Goal: Use online tool/utility: Utilize a website feature to perform a specific function

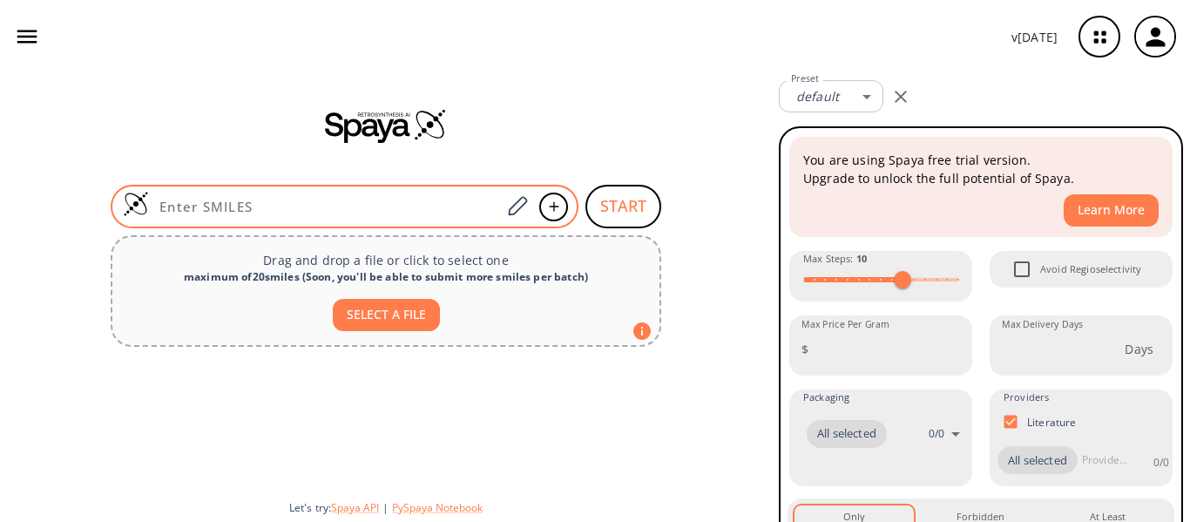
click at [351, 213] on input at bounding box center [325, 206] width 352 height 17
paste input "O=C(OC)[C@H](N)CC1=CC2=C(NN=C2)C(C)=C1.[H]Cl.[H]Cl"
type input "O=C(OC)[C@H](N)CC1=CC2=C(NN=C2)C(C)=C1.[H]Cl.[H]Cl"
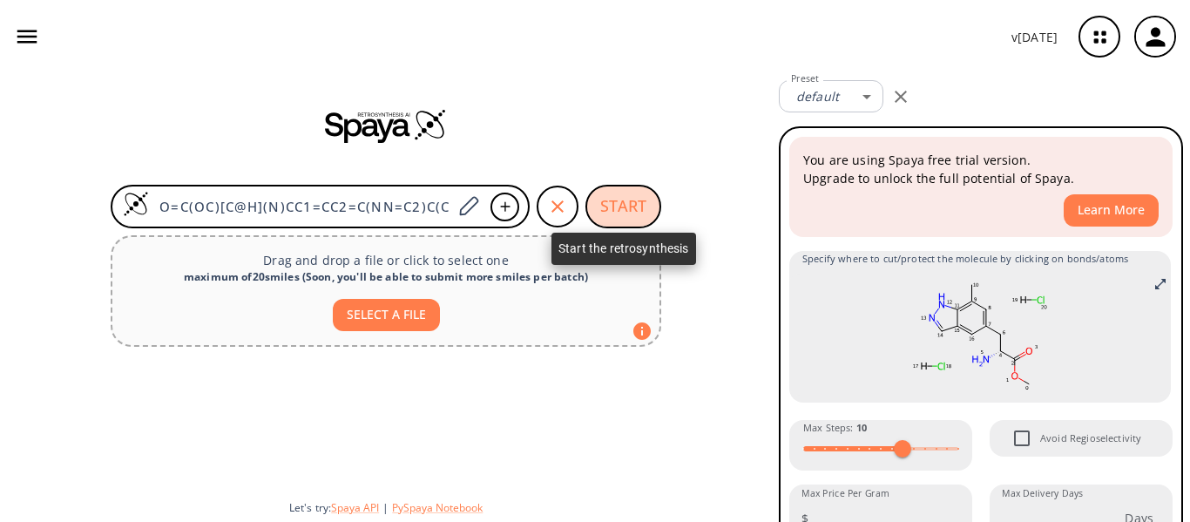
click at [645, 207] on button "START" at bounding box center [624, 207] width 76 height 44
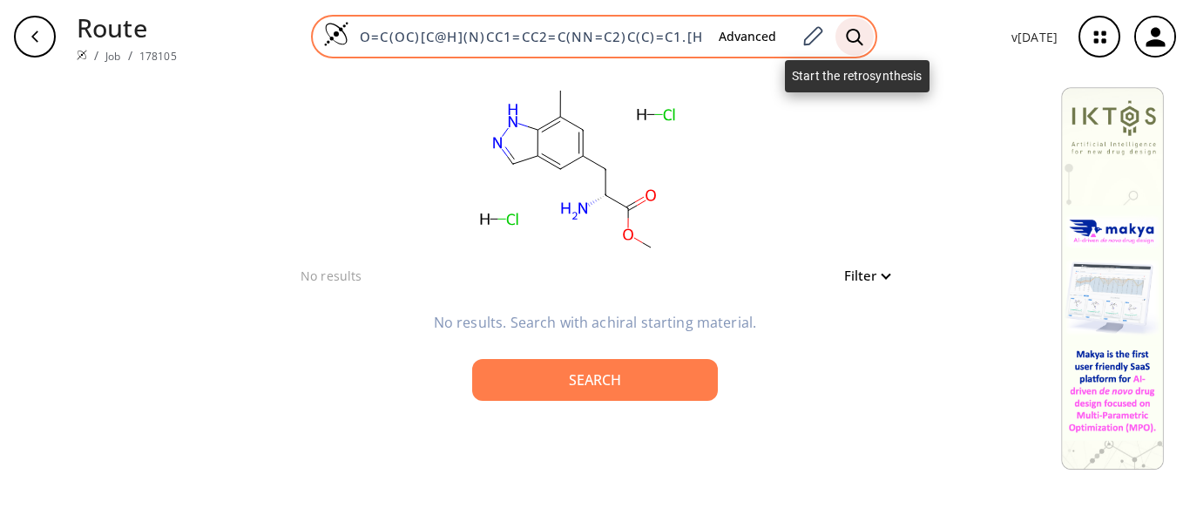
click at [860, 41] on icon at bounding box center [854, 37] width 17 height 18
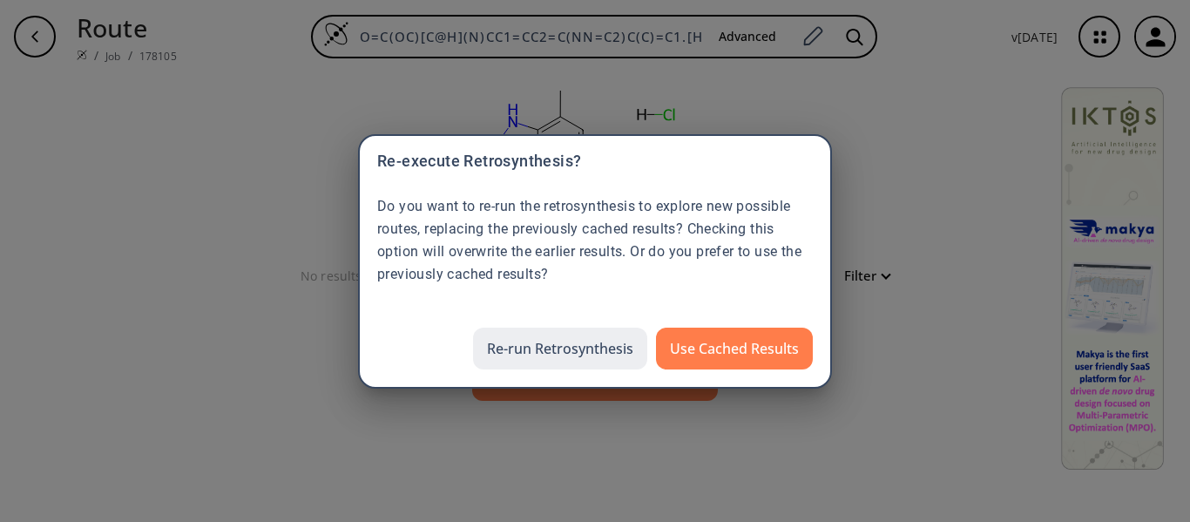
click at [598, 345] on button "Re-run Retrosynthesis" at bounding box center [560, 349] width 174 height 42
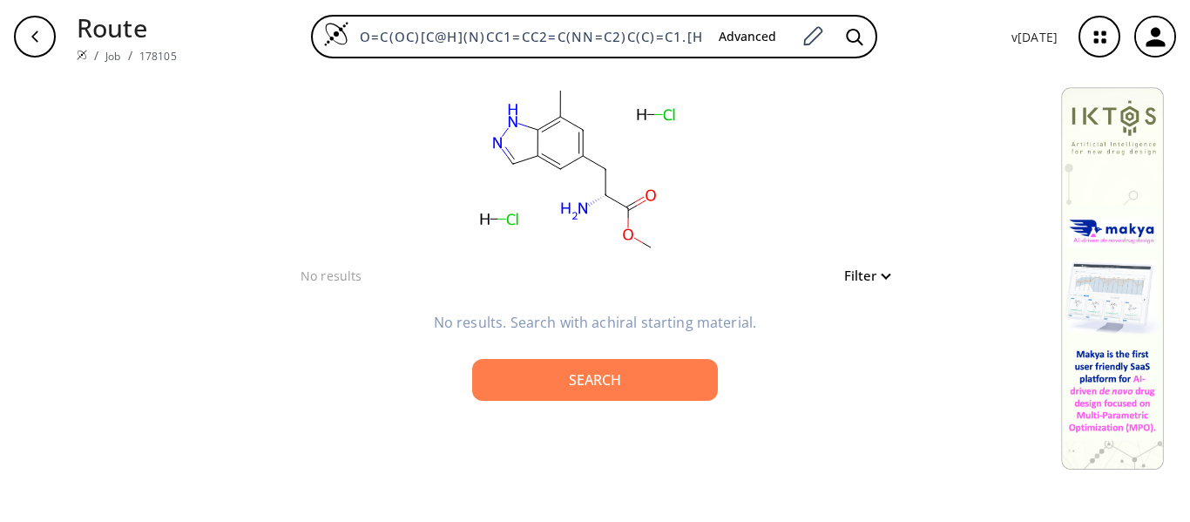
scroll to position [0, 57]
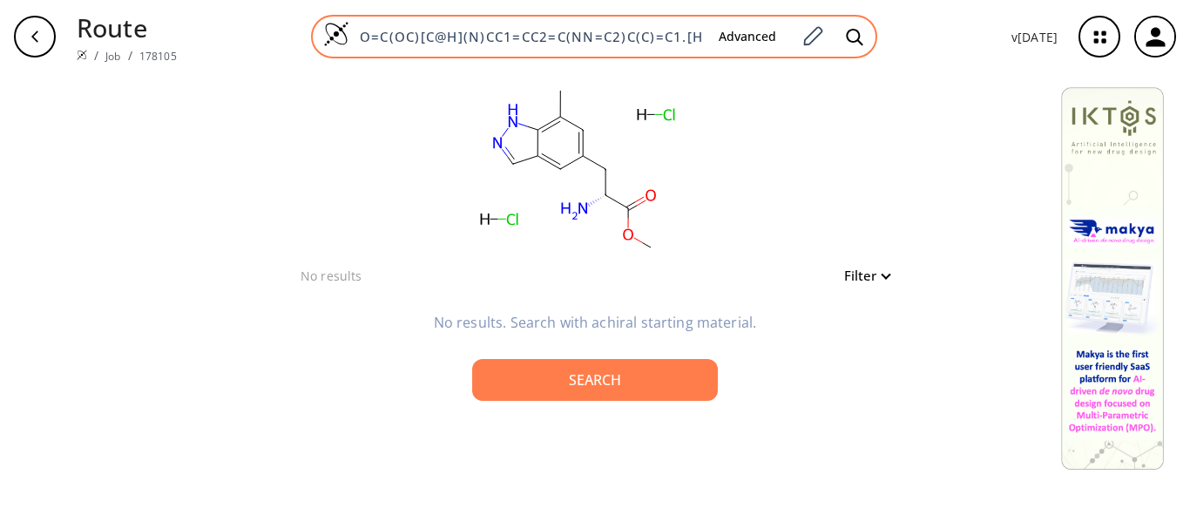
click at [627, 35] on input "O=C(OC)[C@H](N)CC1=CC2=C(NN=C2)C(C)=C1.[H]Cl.[H]Cl" at bounding box center [527, 36] width 356 height 17
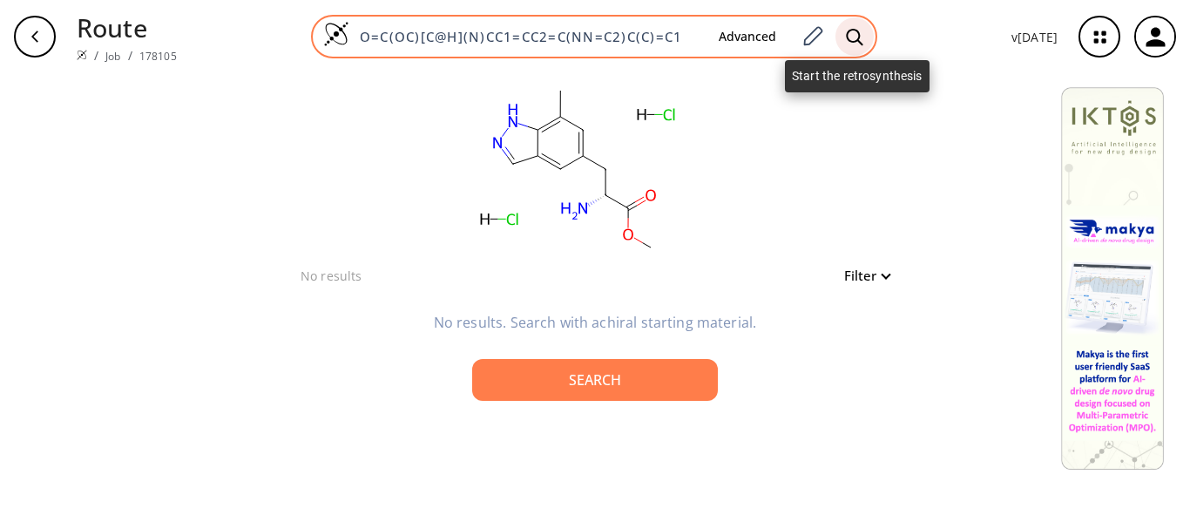
type input "O=C(OC)[C@H](N)CC1=CC2=C(NN=C2)C(C)=C1"
click at [857, 36] on icon at bounding box center [854, 37] width 17 height 18
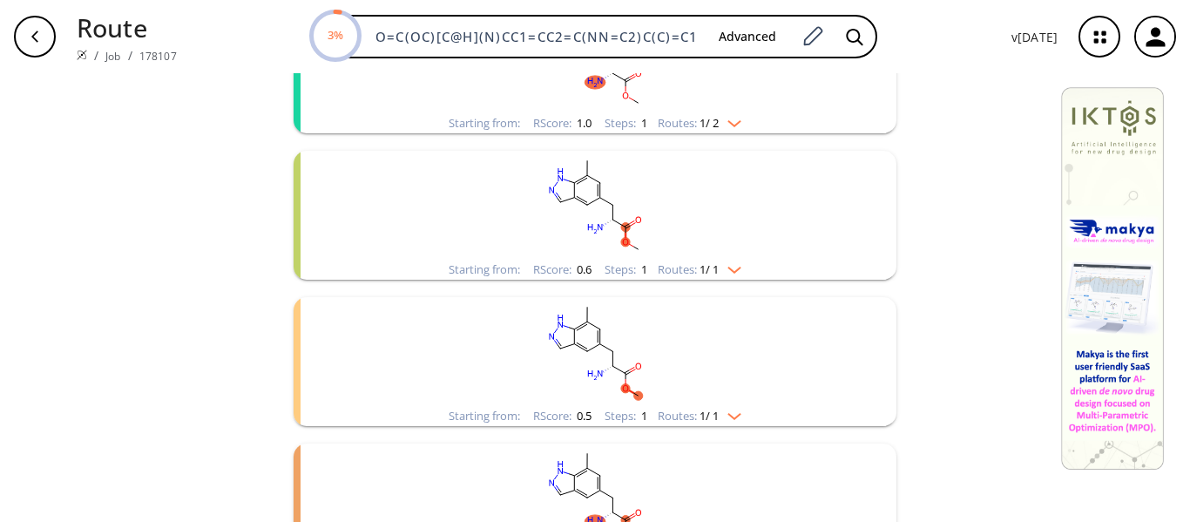
scroll to position [437, 0]
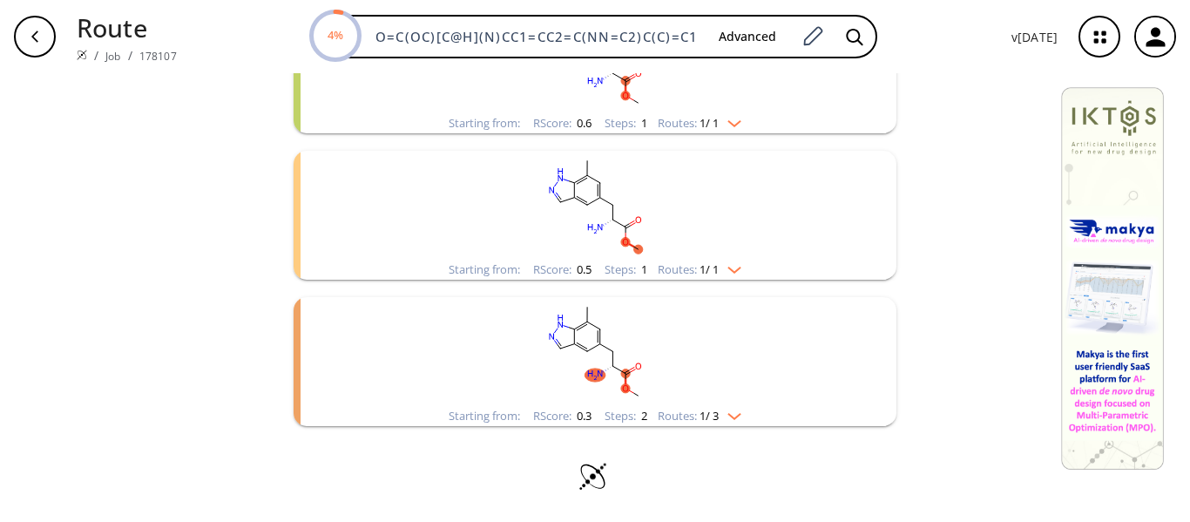
click at [733, 417] on img "clusters" at bounding box center [730, 413] width 23 height 14
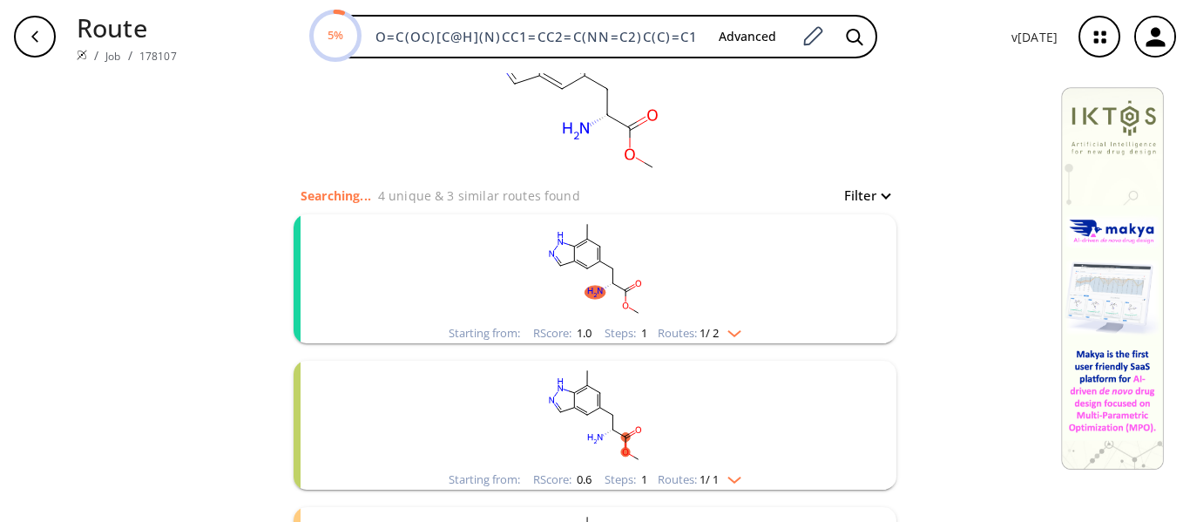
scroll to position [76, 0]
click at [730, 335] on img "clusters" at bounding box center [730, 335] width 23 height 14
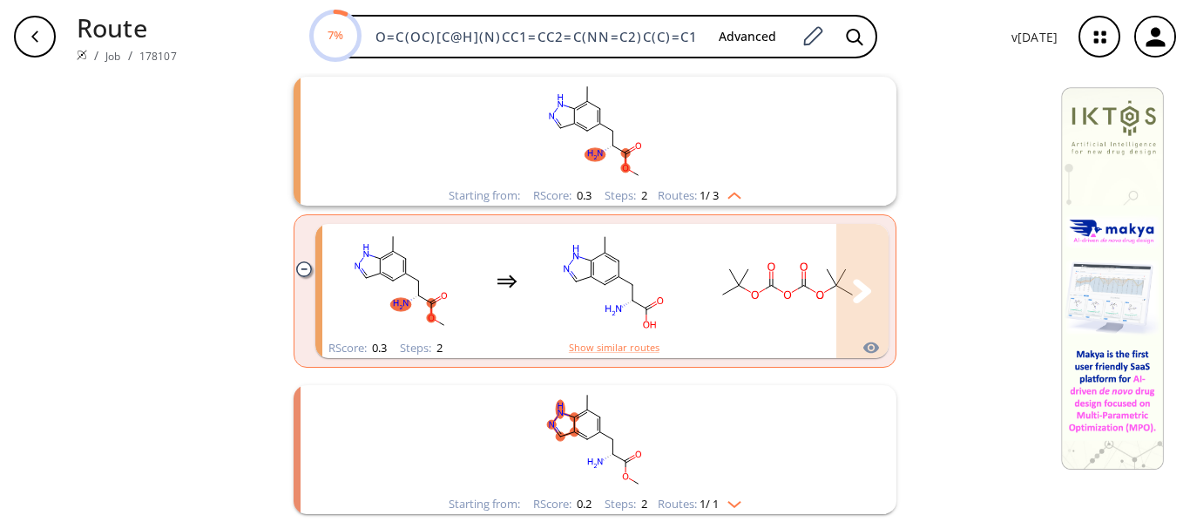
scroll to position [907, 0]
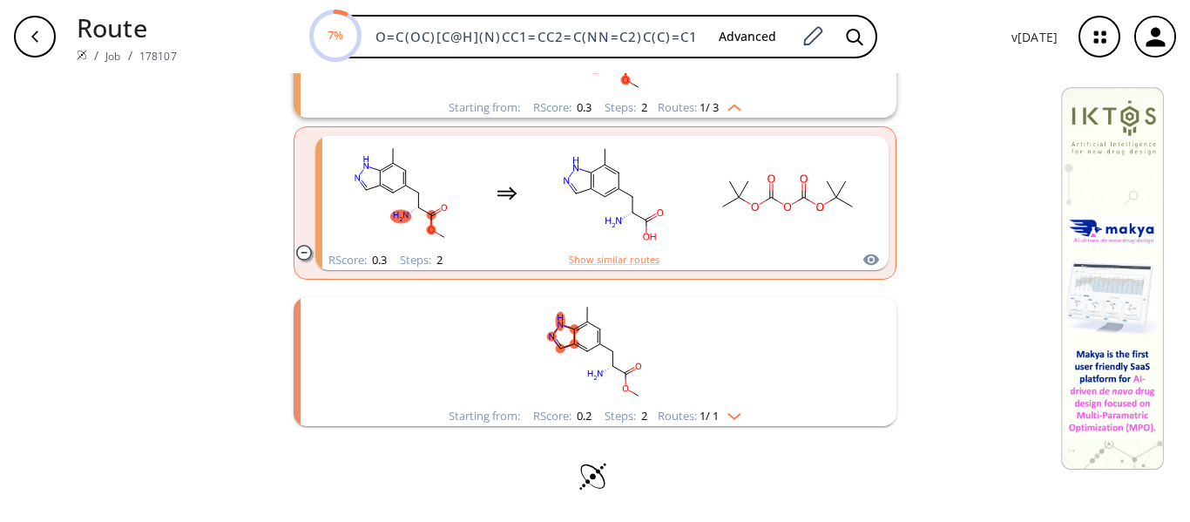
click at [735, 418] on img "clusters" at bounding box center [730, 413] width 23 height 14
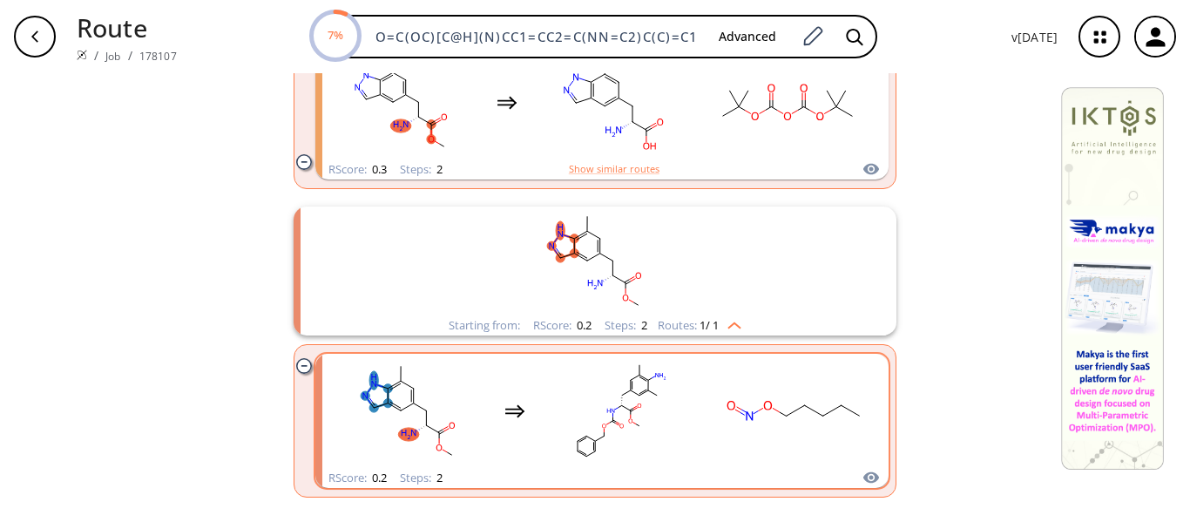
scroll to position [1069, 0]
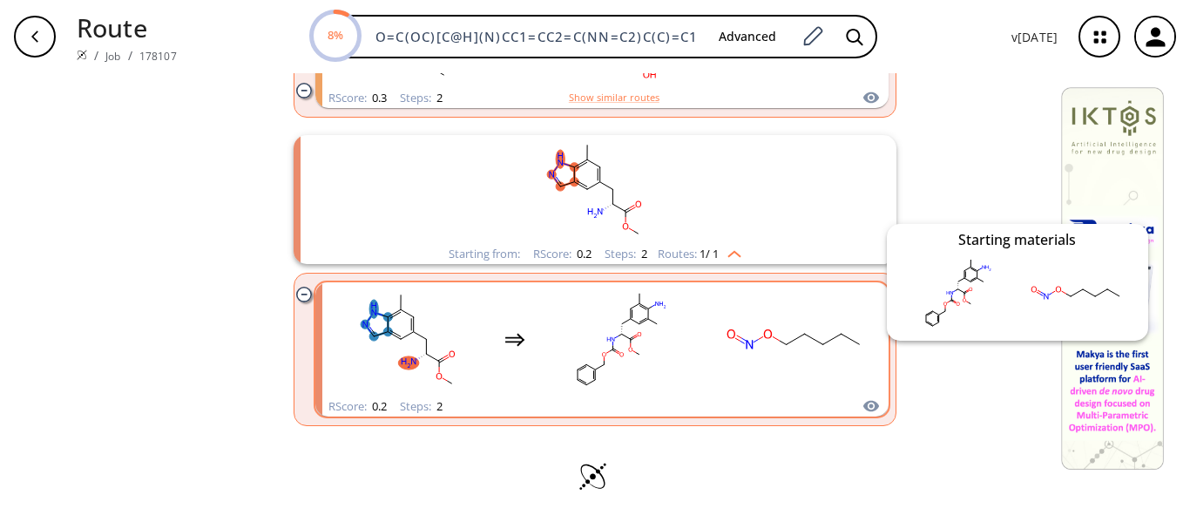
click at [864, 407] on icon "clusters" at bounding box center [872, 406] width 16 height 11
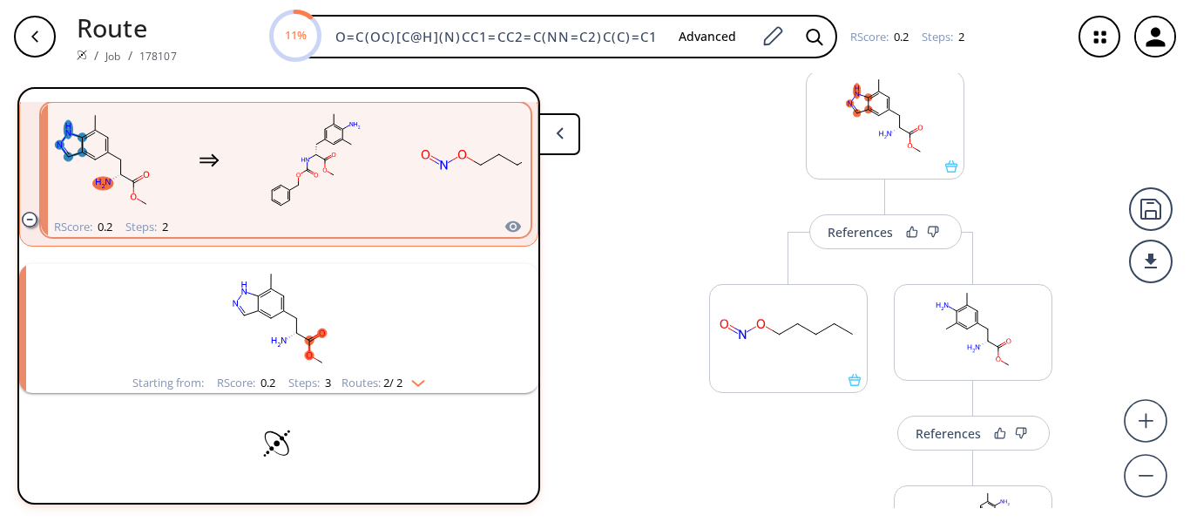
scroll to position [255, 0]
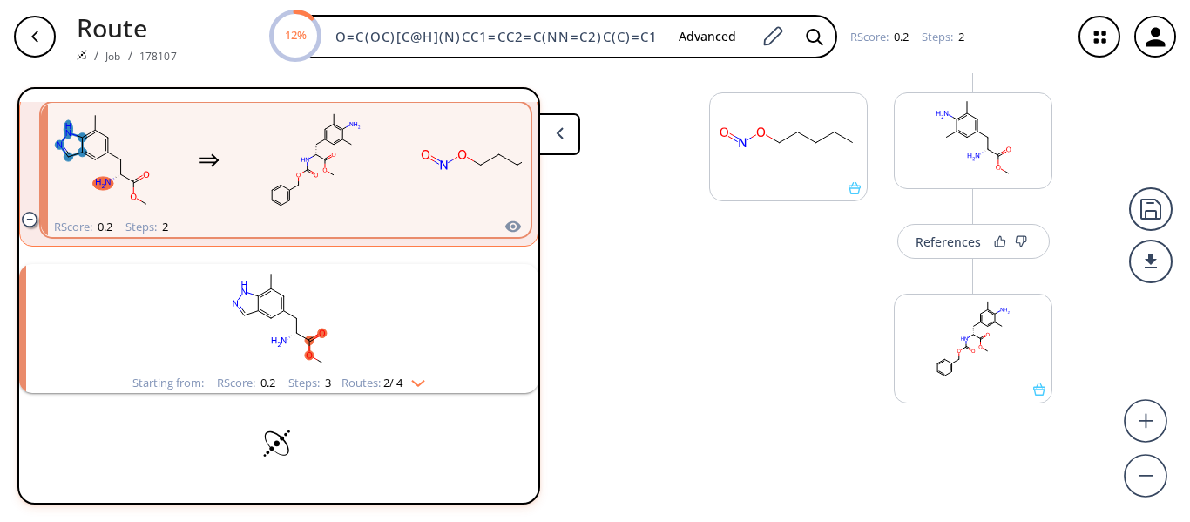
click at [423, 381] on img "clusters" at bounding box center [414, 380] width 23 height 14
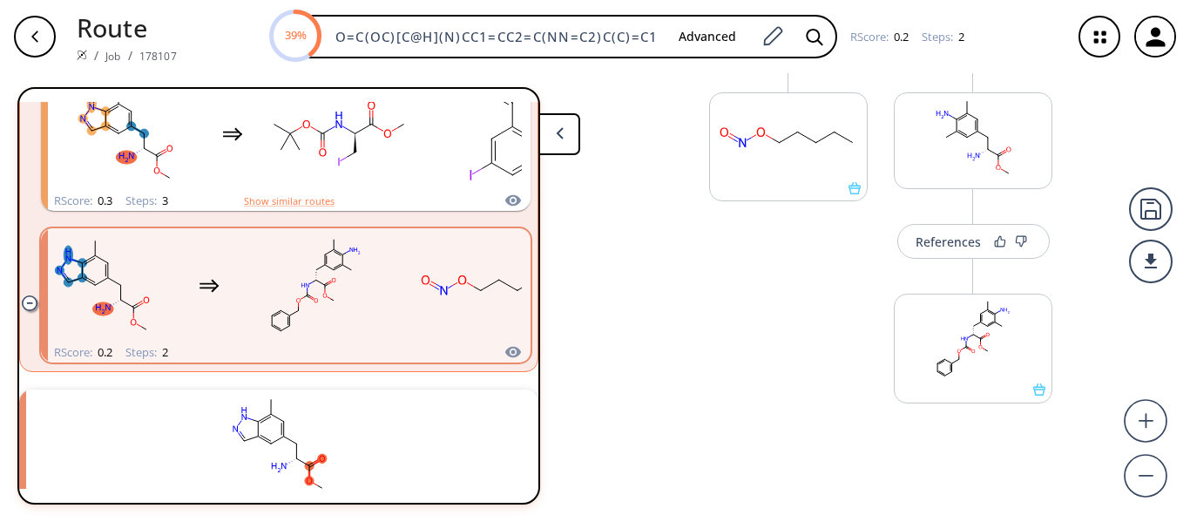
scroll to position [0, 0]
